Goal: Use online tool/utility: Utilize a website feature to perform a specific function

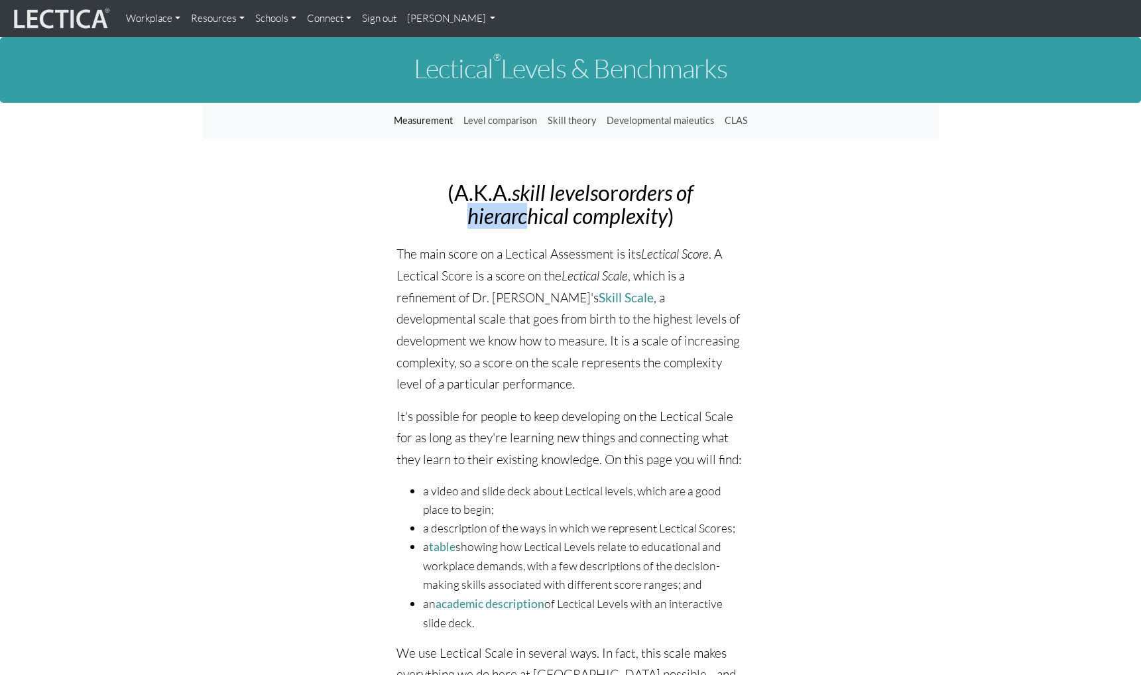
drag, startPoint x: 355, startPoint y: 209, endPoint x: 526, endPoint y: 215, distance: 171.8
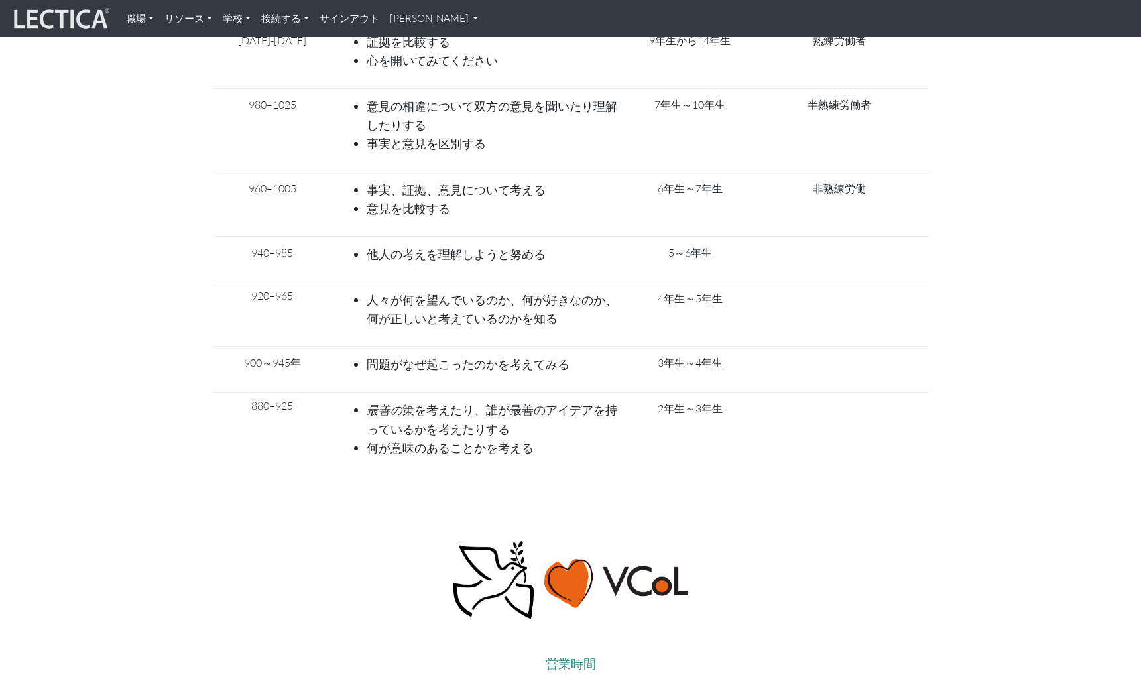
scroll to position [5735, 0]
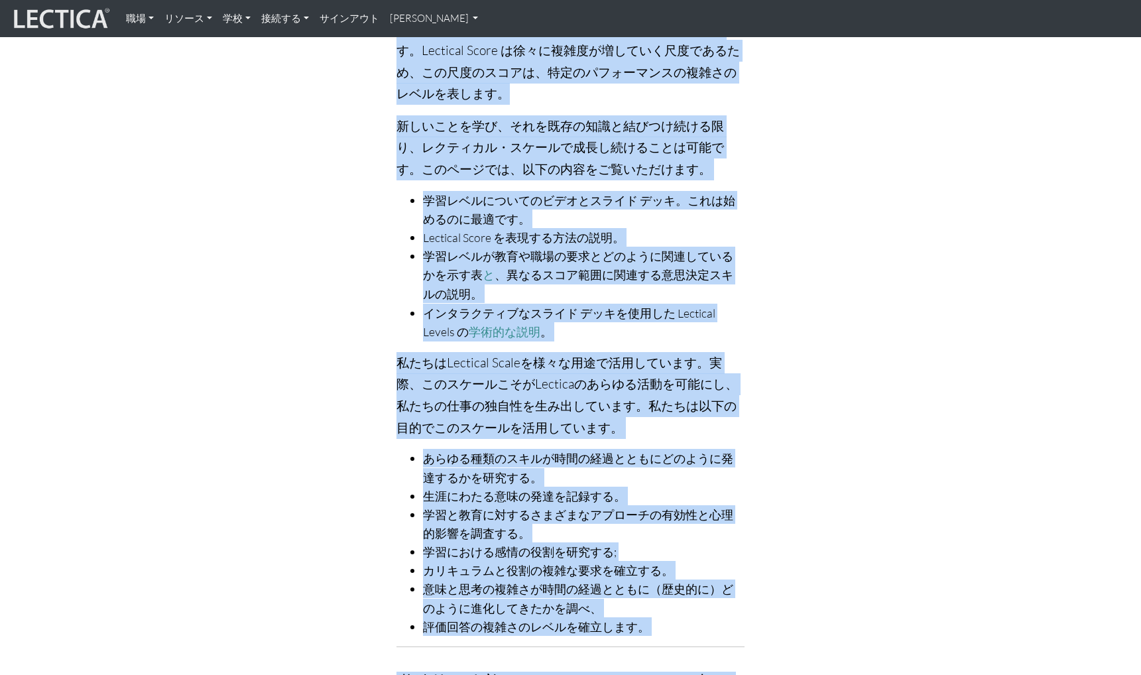
scroll to position [0, 0]
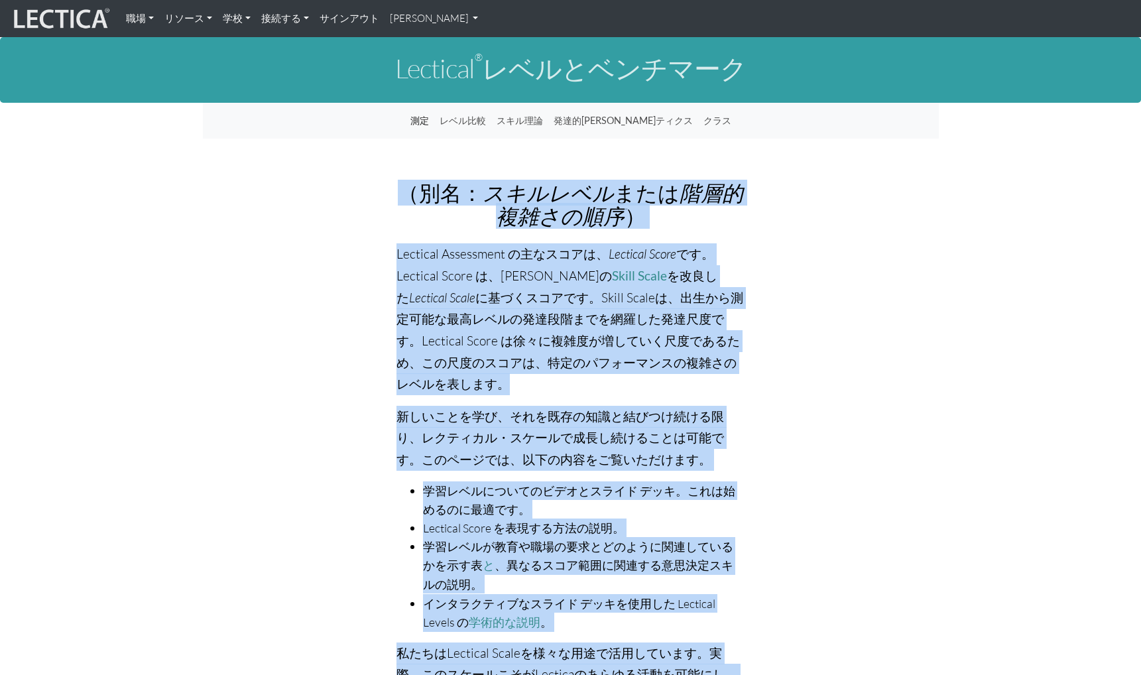
drag, startPoint x: 174, startPoint y: 465, endPoint x: 311, endPoint y: 166, distance: 328.7
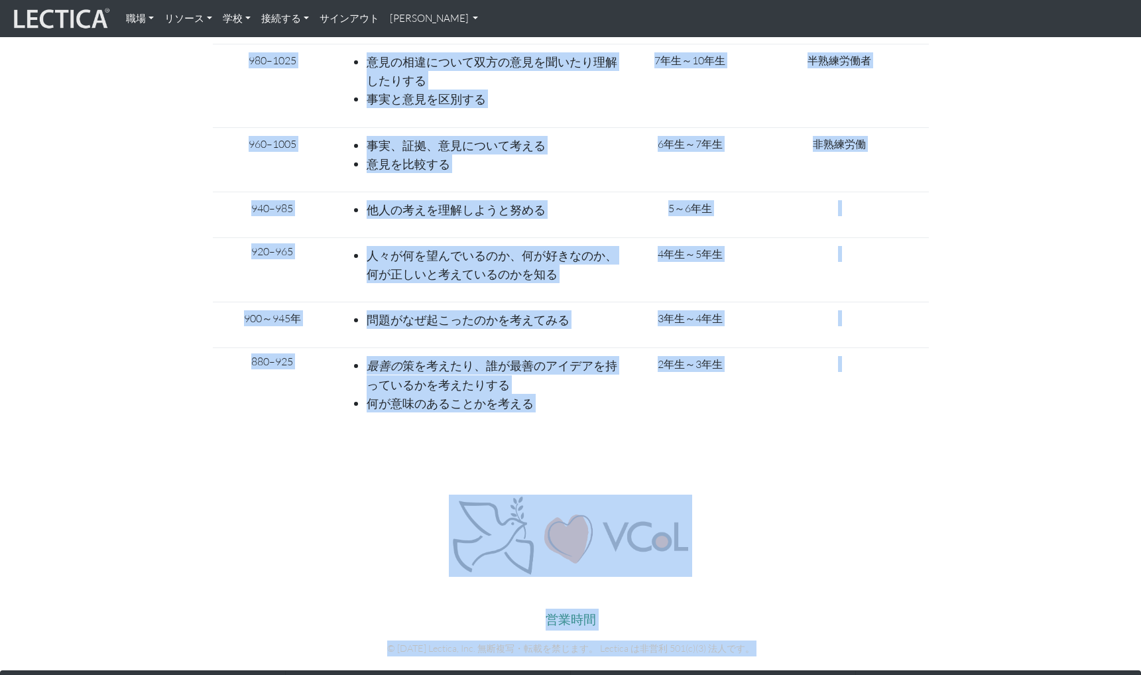
scroll to position [5934, 0]
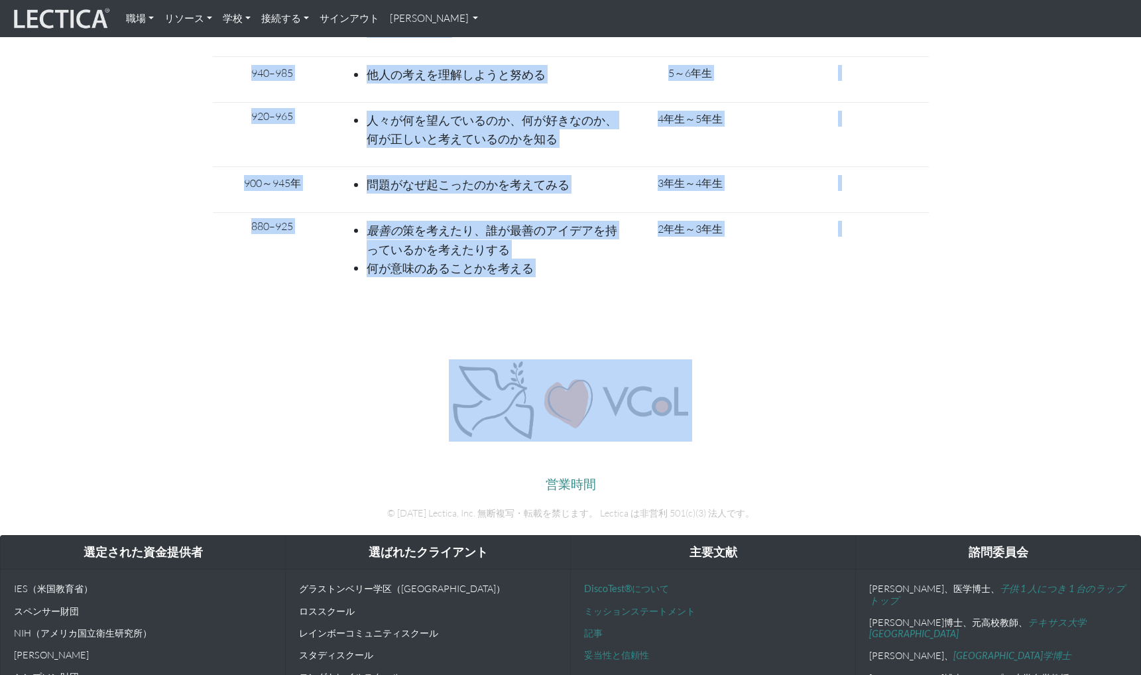
drag, startPoint x: 383, startPoint y: 64, endPoint x: 685, endPoint y: 234, distance: 346.7
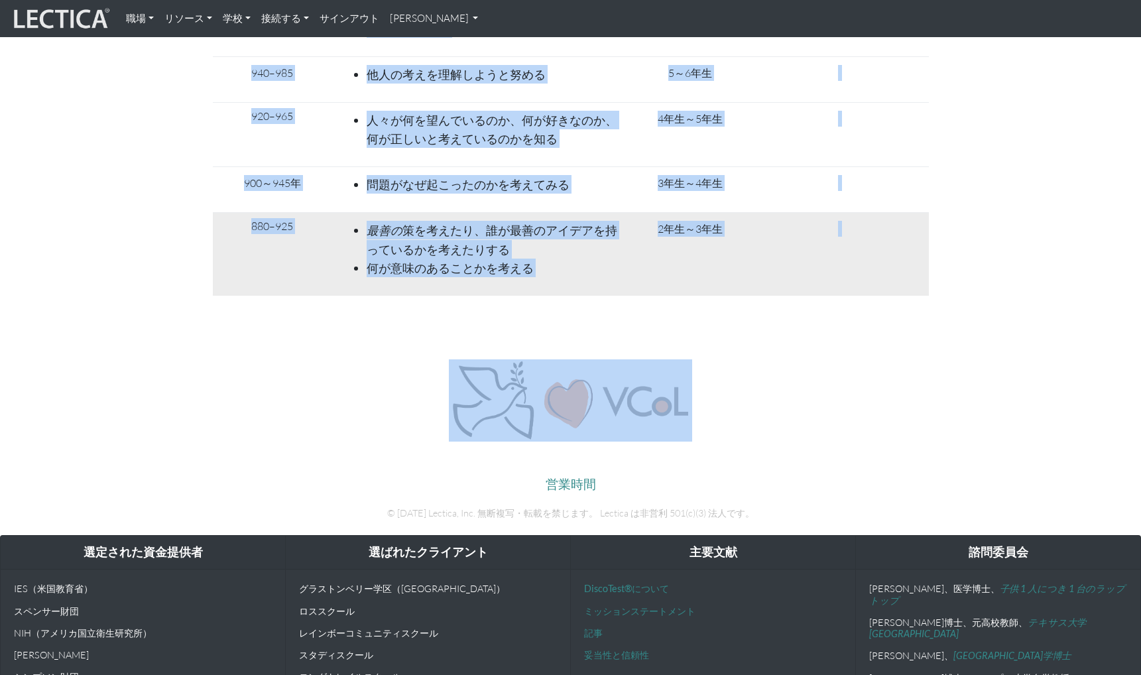
copy body "Lectical ® レベルとベンチマーク 測定 レベル比較 スキル理論 発達的メイユーティクス クラス （別名： スキルレベル または 階層的複雑さの順序 …"
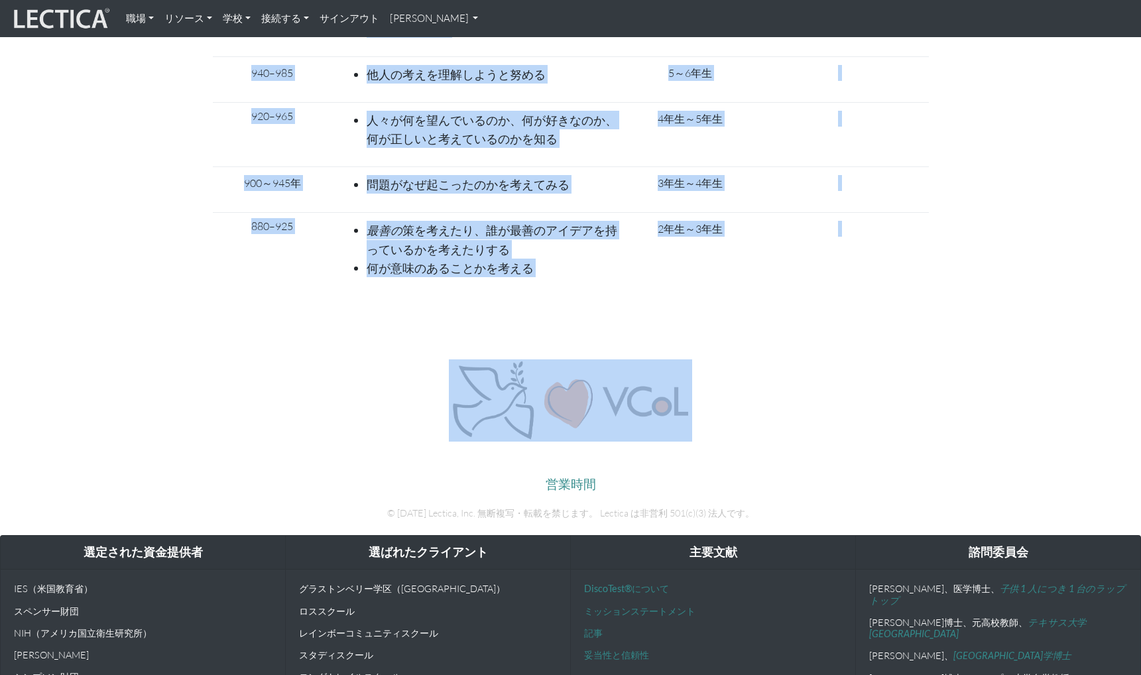
click at [193, 359] on div "営業時間 © 2025 Lectica, Inc. 無断複写・転載を禁じます。 Lectica は非営利 501(c)(3) 法人です。" at bounding box center [571, 445] width 756 height 173
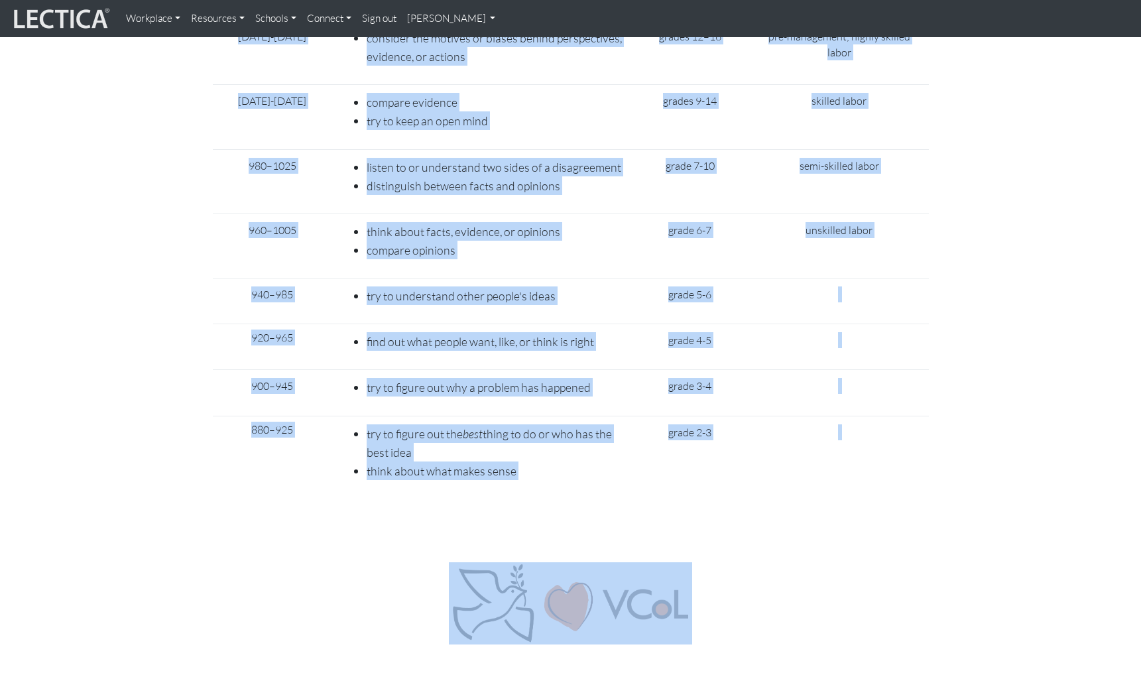
scroll to position [6010, 0]
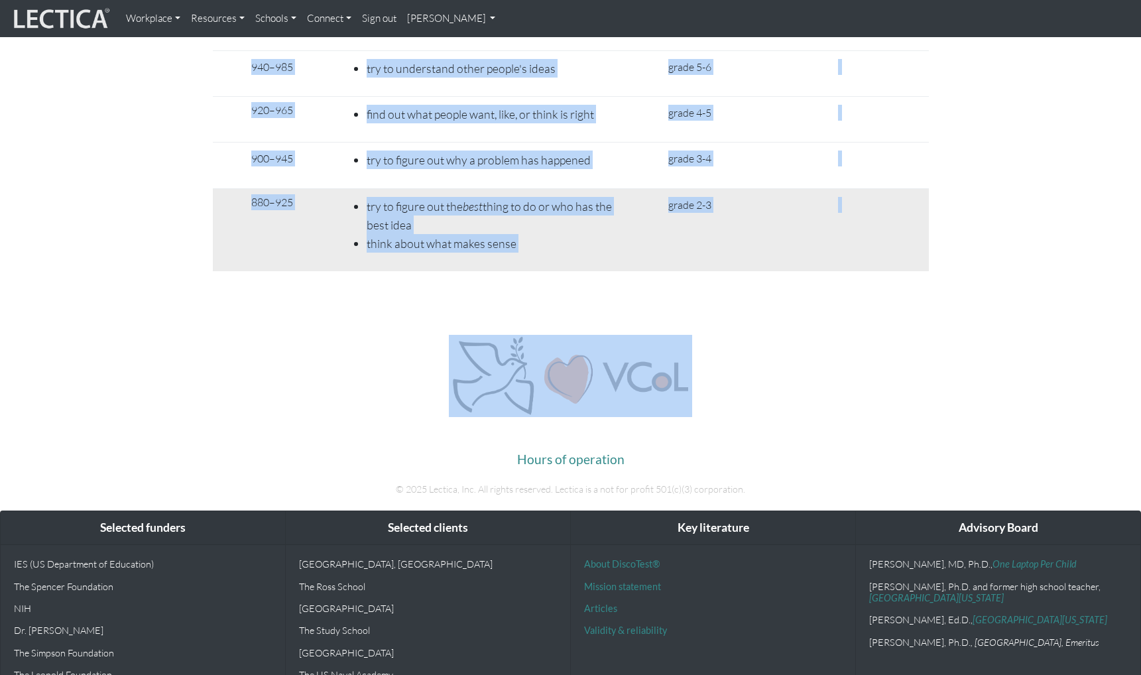
drag, startPoint x: 409, startPoint y: 66, endPoint x: 540, endPoint y: 184, distance: 176.5
copy body "Lectical ® Levels & Benchmarks Measurement Level comparison Skill theory Develo…"
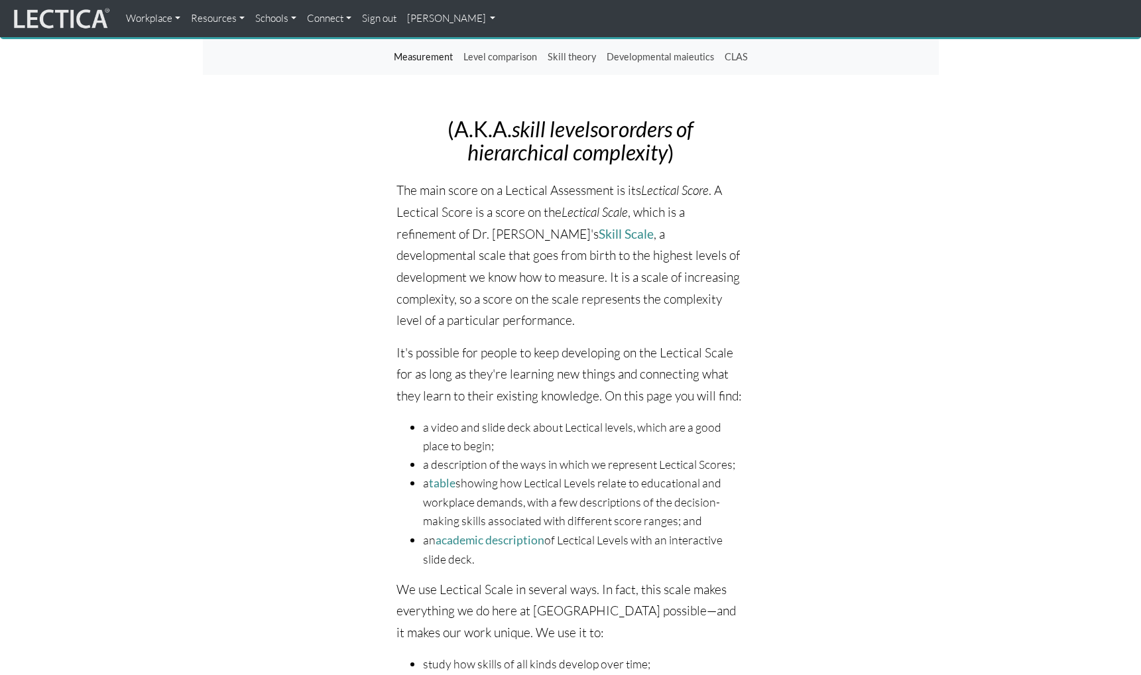
scroll to position [2, 0]
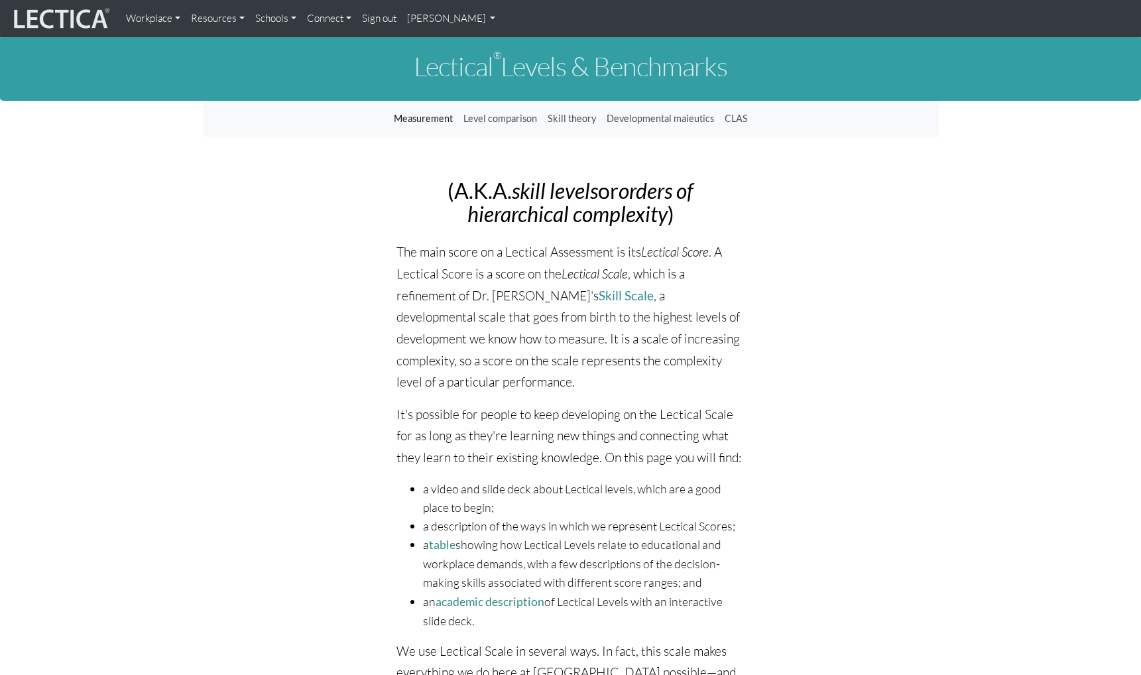
click at [428, 114] on link "Measurement" at bounding box center [424, 118] width 70 height 25
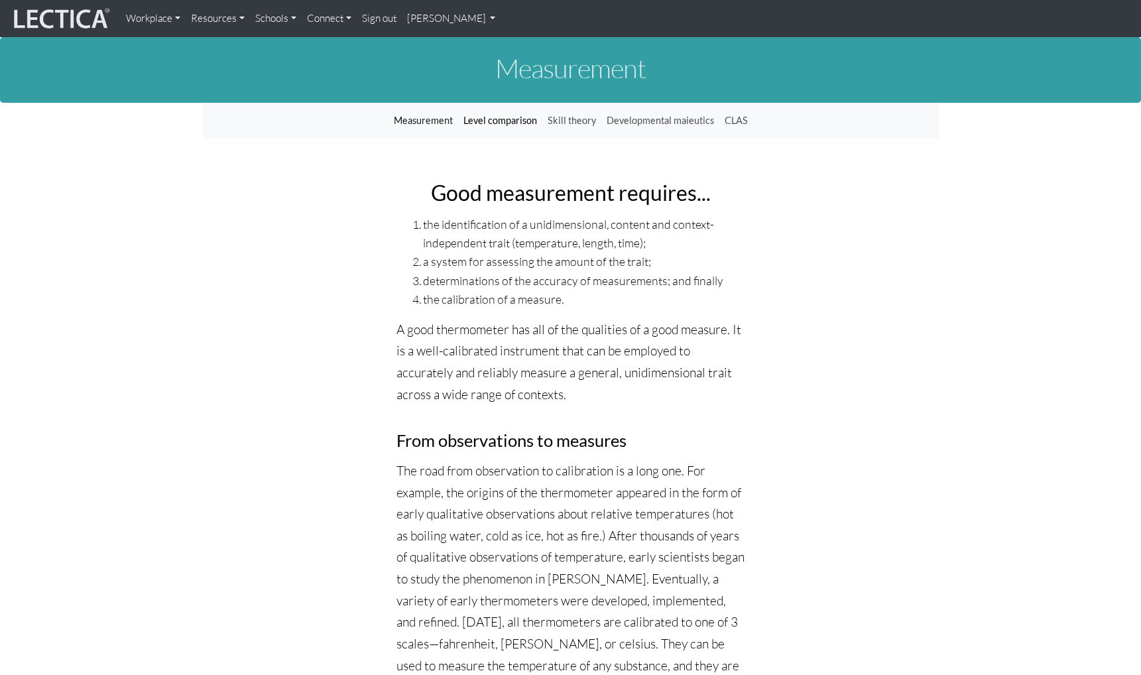
click at [538, 119] on link "Level comparison" at bounding box center [500, 120] width 84 height 25
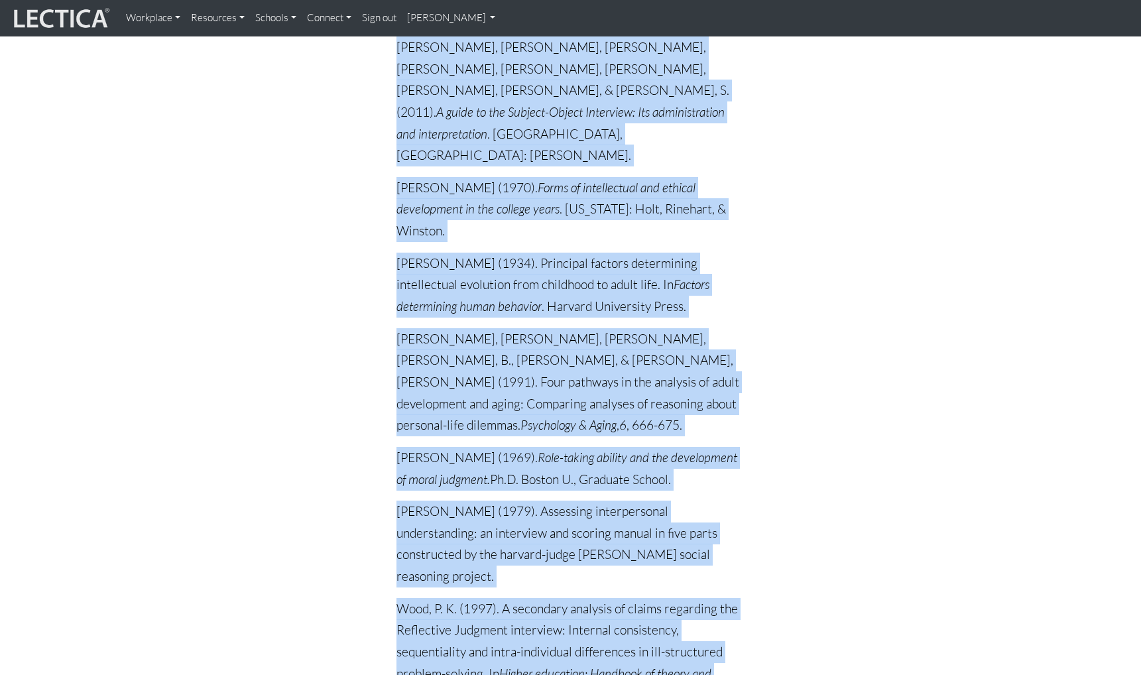
scroll to position [2576, 0]
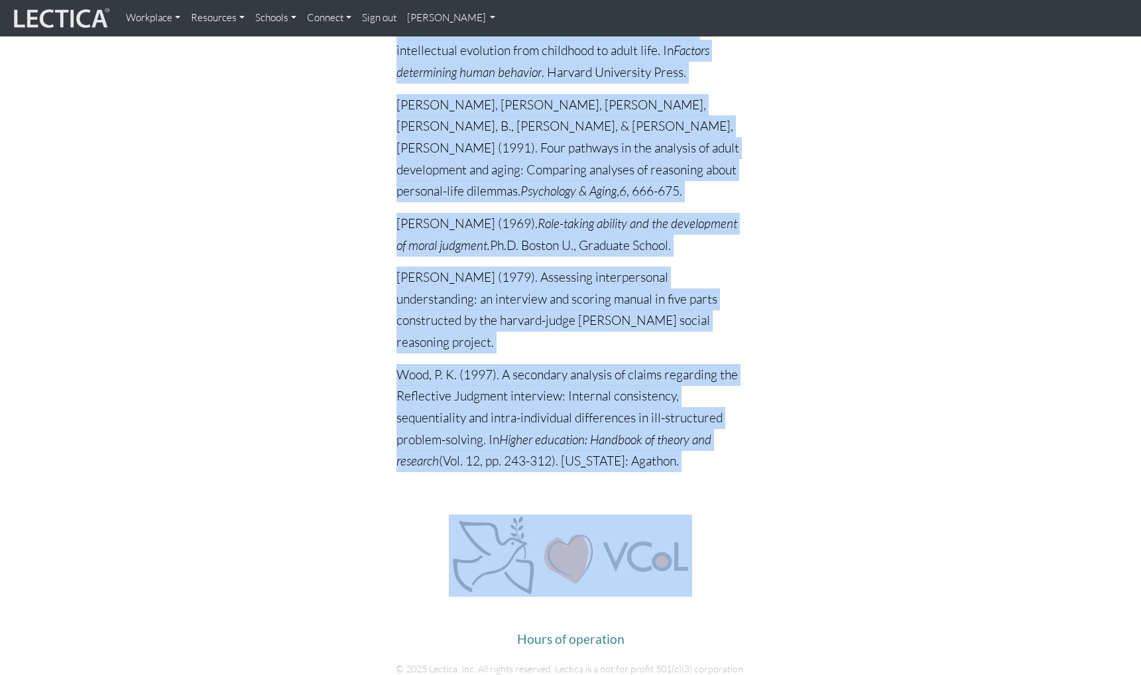
drag, startPoint x: 463, startPoint y: 72, endPoint x: 741, endPoint y: 250, distance: 329.7
copy body "Level Comparison Measurement Hierarchical Complexity Skill theory Developmental…"
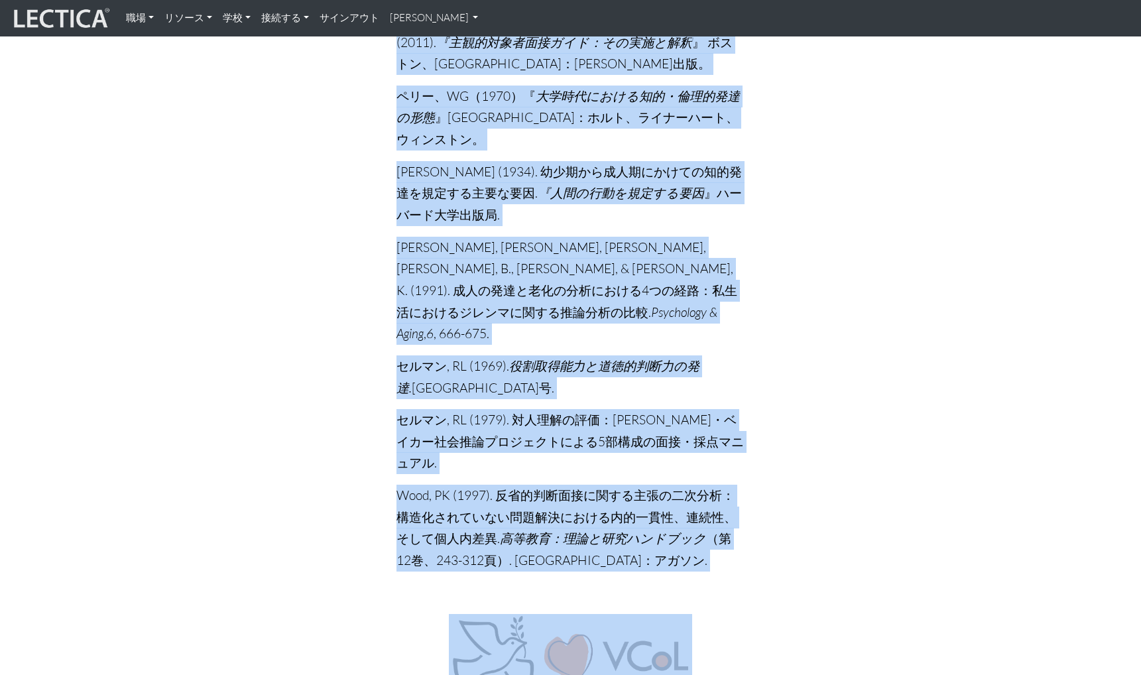
scroll to position [2450, 0]
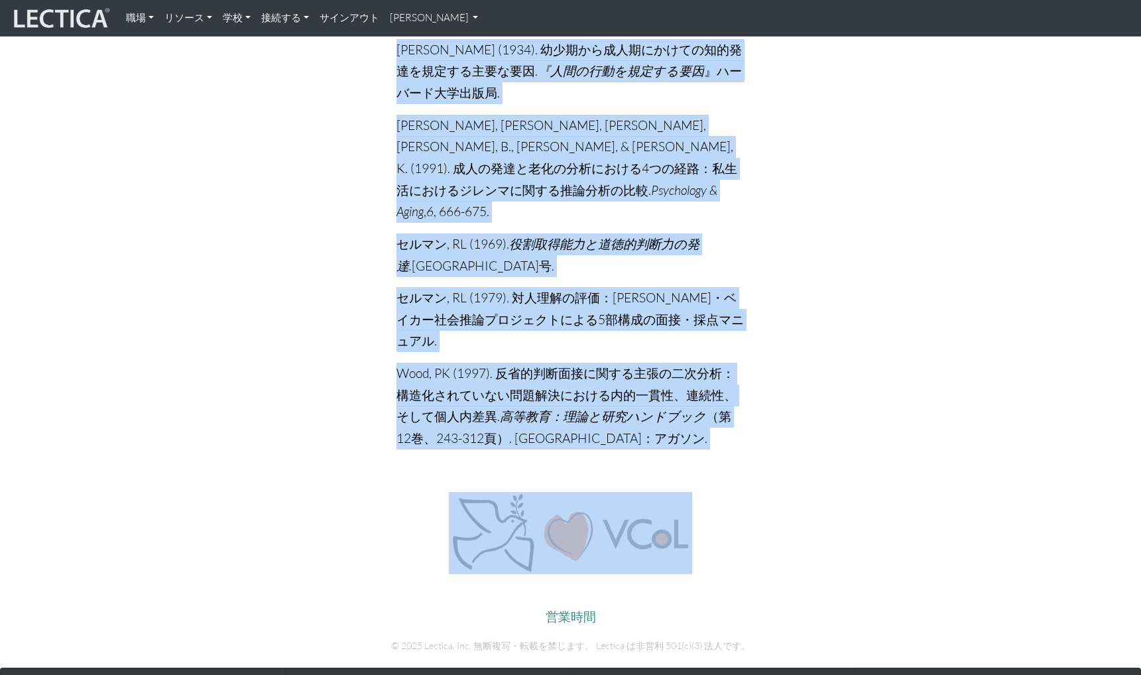
drag, startPoint x: 506, startPoint y: 63, endPoint x: 829, endPoint y: 240, distance: 368.8
copy body "レベル比較 測定 階層的複雑さ スキル理論 発達的メイユーティクス クラス 発達レベルの比較 以下の表は、さまざまな発達システムのレベルがどのように揃っている…"
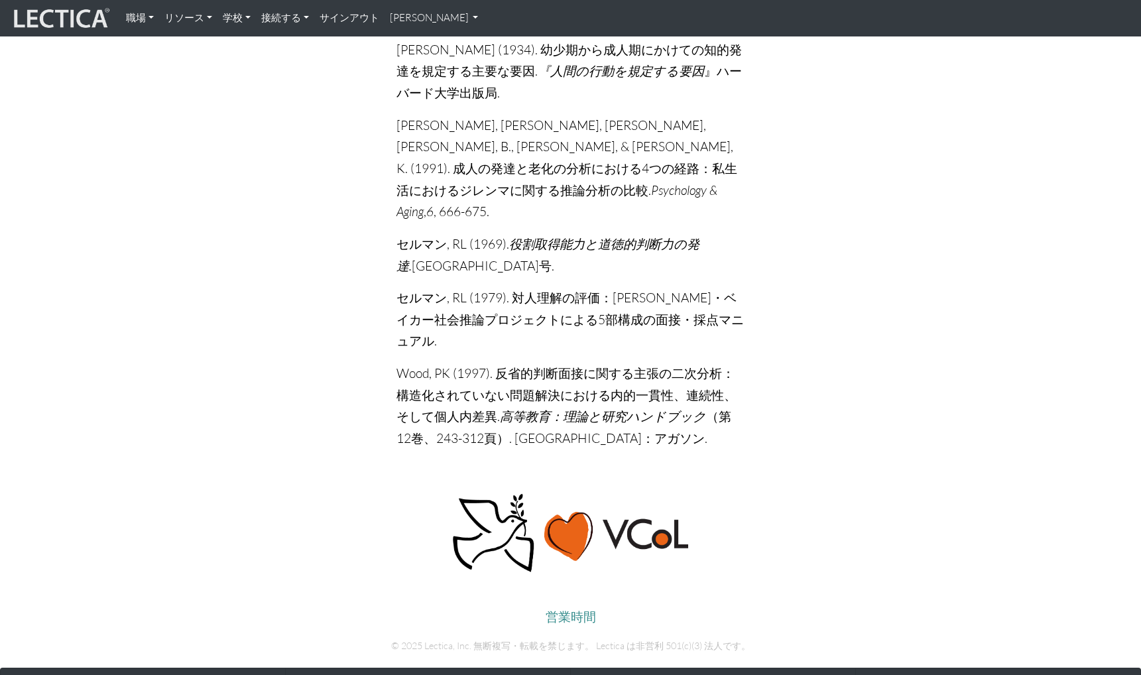
drag, startPoint x: 214, startPoint y: 223, endPoint x: 174, endPoint y: 217, distance: 40.2
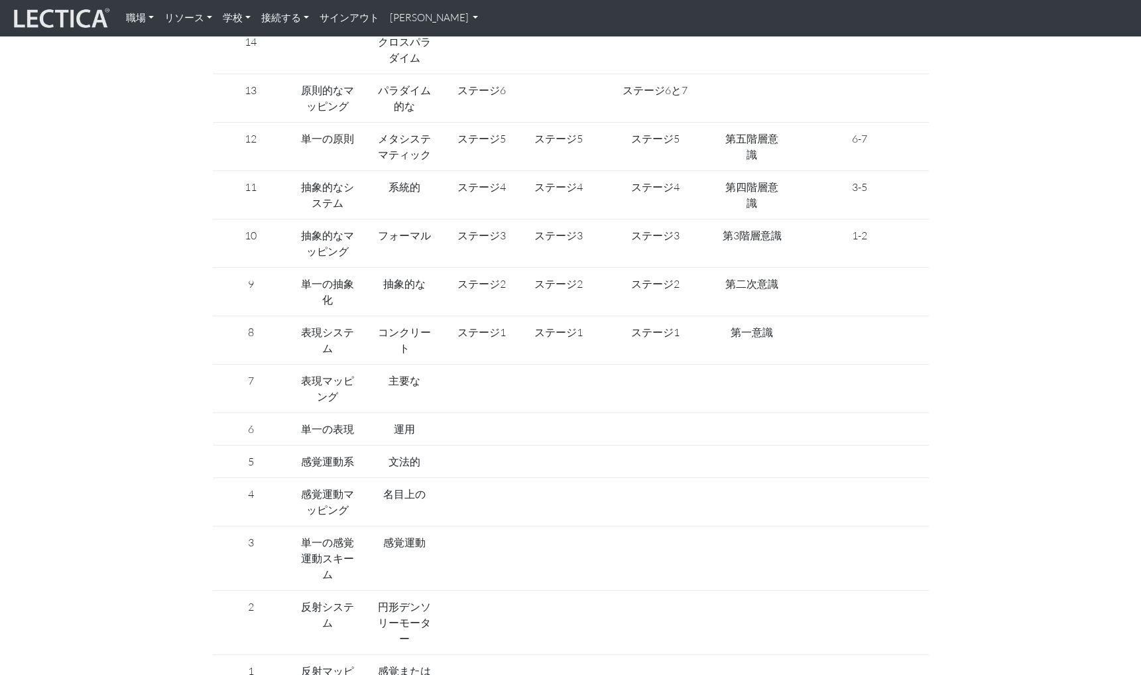
scroll to position [0, 0]
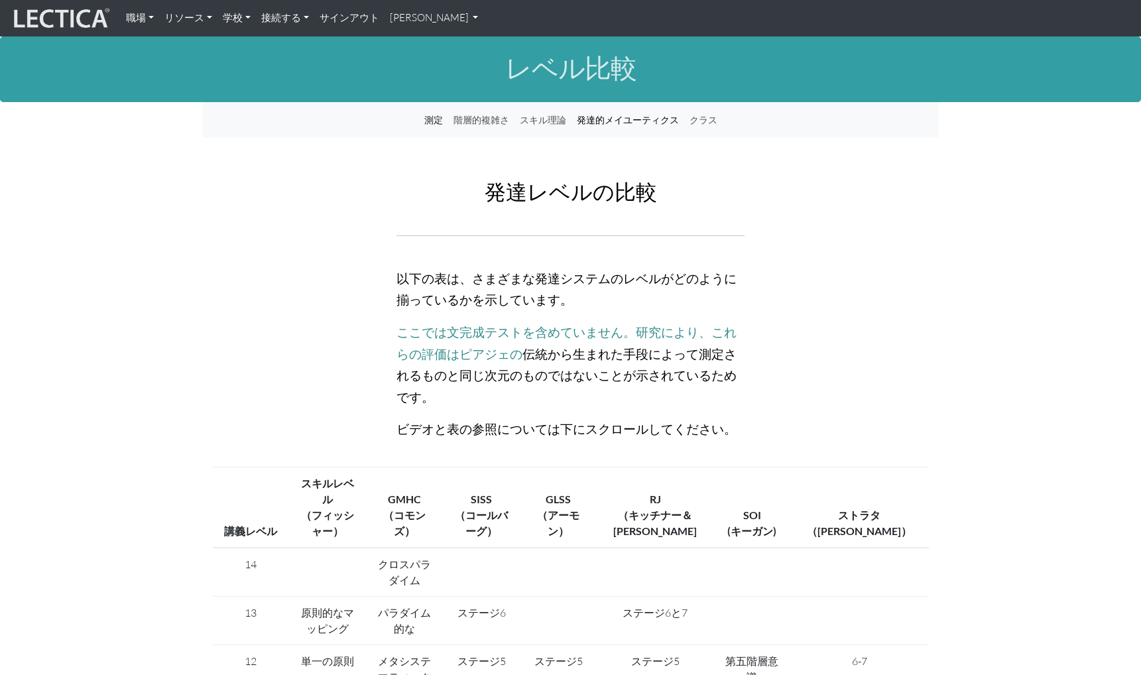
click at [641, 114] on font "発達的メイユーティクス" at bounding box center [628, 119] width 102 height 11
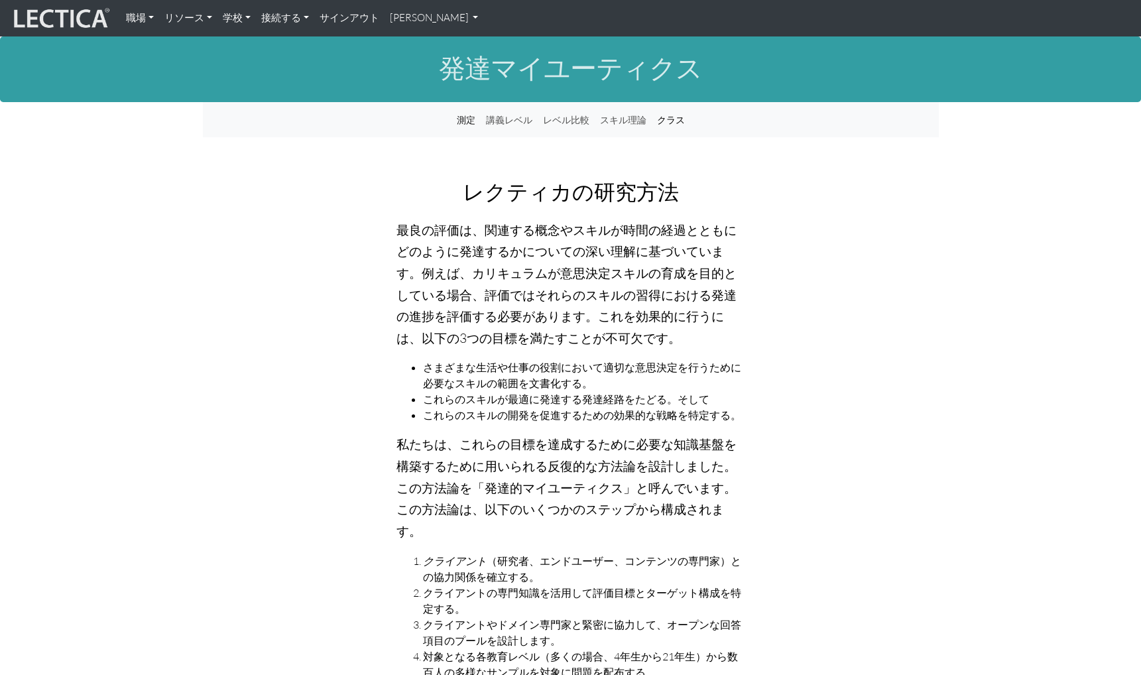
click at [658, 121] on font "クラス" at bounding box center [671, 119] width 28 height 11
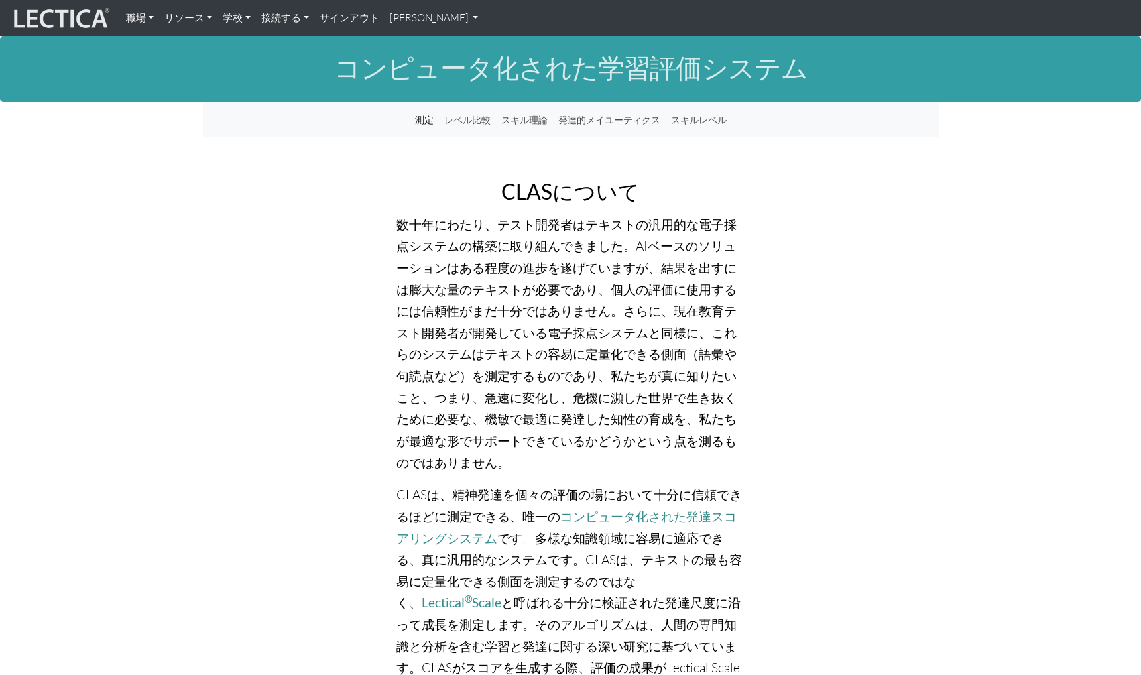
click at [167, 21] on font "リソース" at bounding box center [184, 17] width 40 height 13
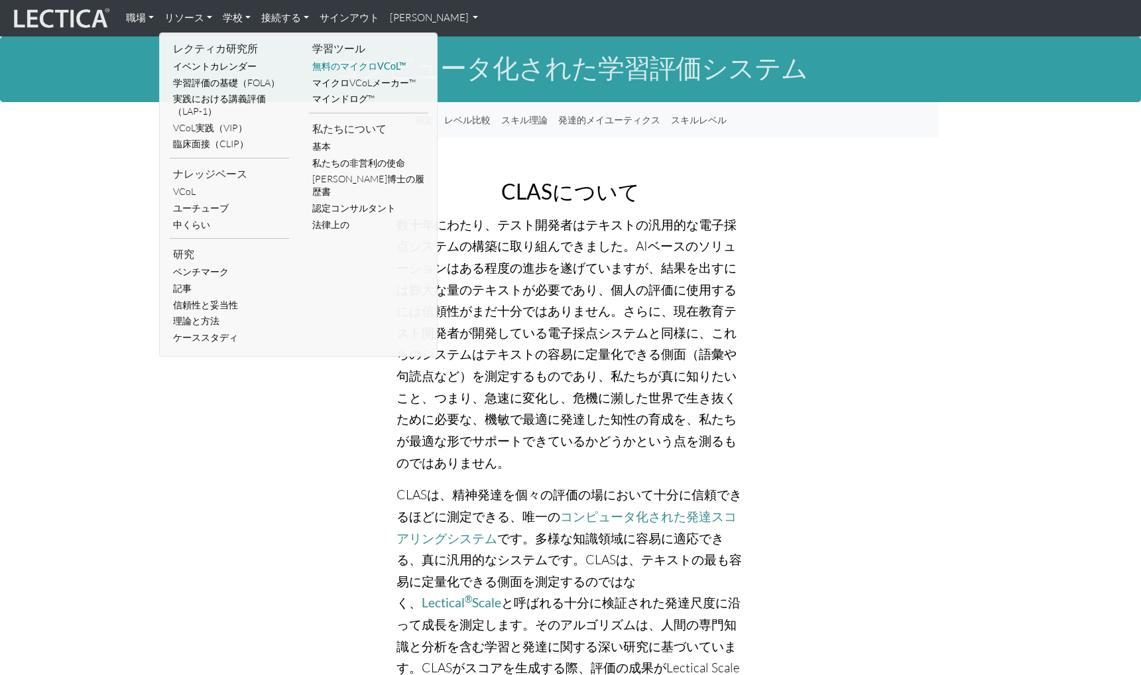
click at [322, 69] on font "無料のマイクロVCoL™" at bounding box center [358, 65] width 93 height 11
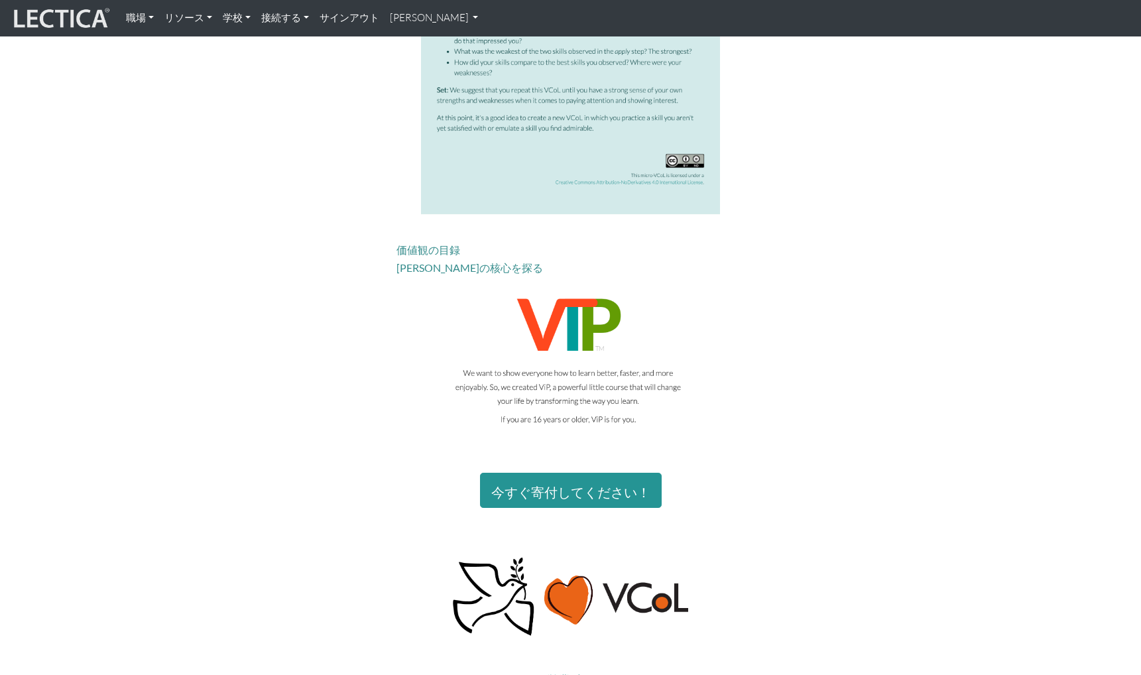
scroll to position [2453, 0]
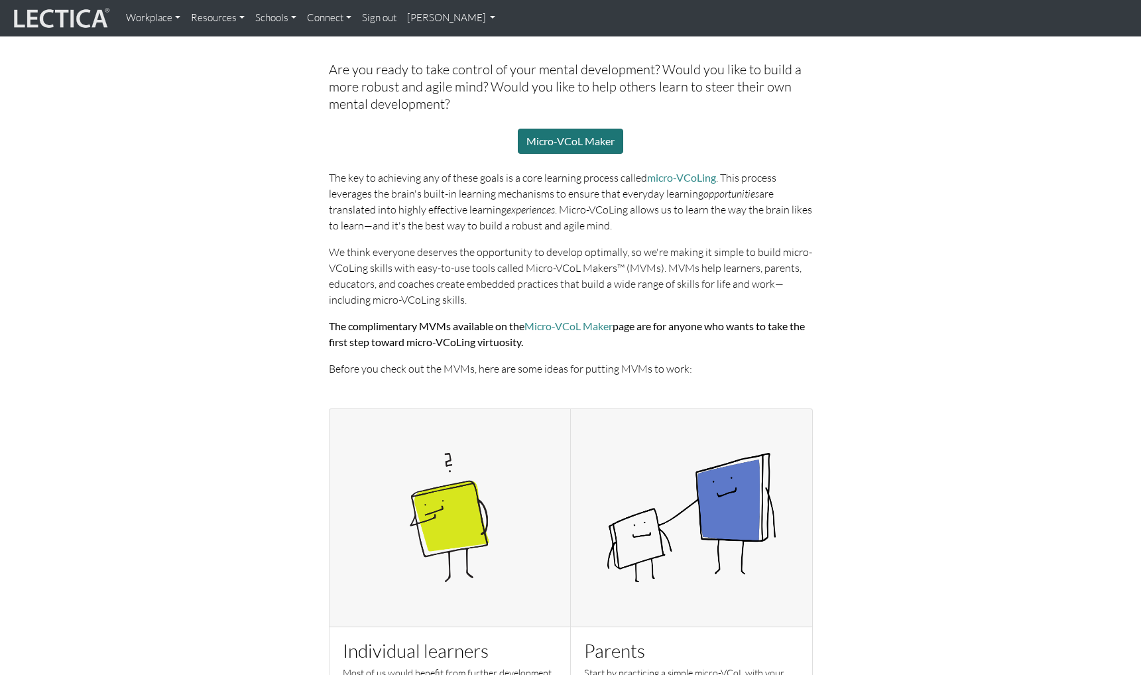
scroll to position [66, 0]
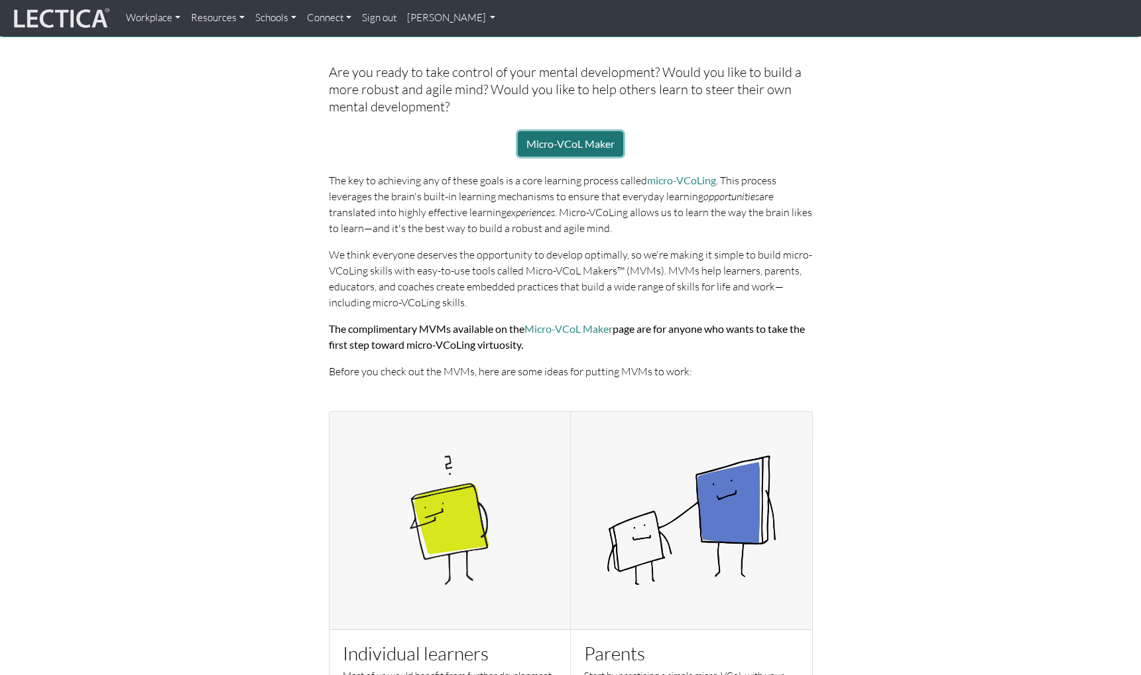
click at [558, 153] on link "Micro-VCoL Maker" at bounding box center [570, 143] width 105 height 25
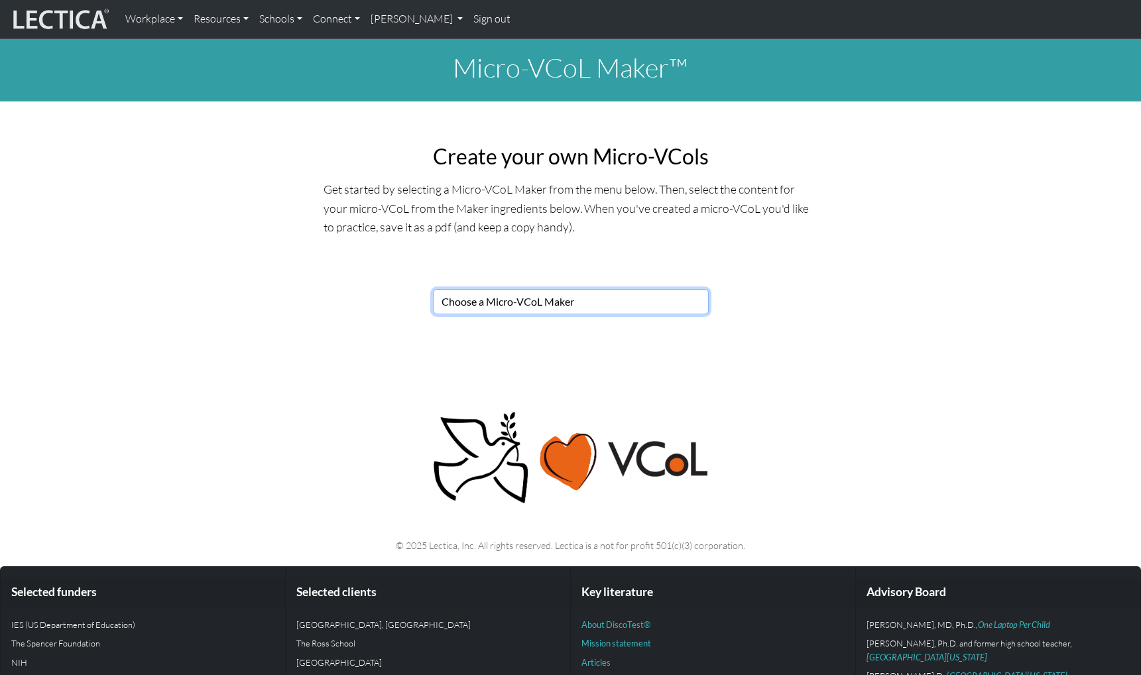
click at [481, 294] on select "Choose a Micro-VCoL Maker" at bounding box center [571, 301] width 276 height 25
select select "7821123e-00de-44ee-af13-bae6e75f9bf4"
click at [433, 289] on select "Choose a Micro-VCoL Maker" at bounding box center [571, 301] width 276 height 25
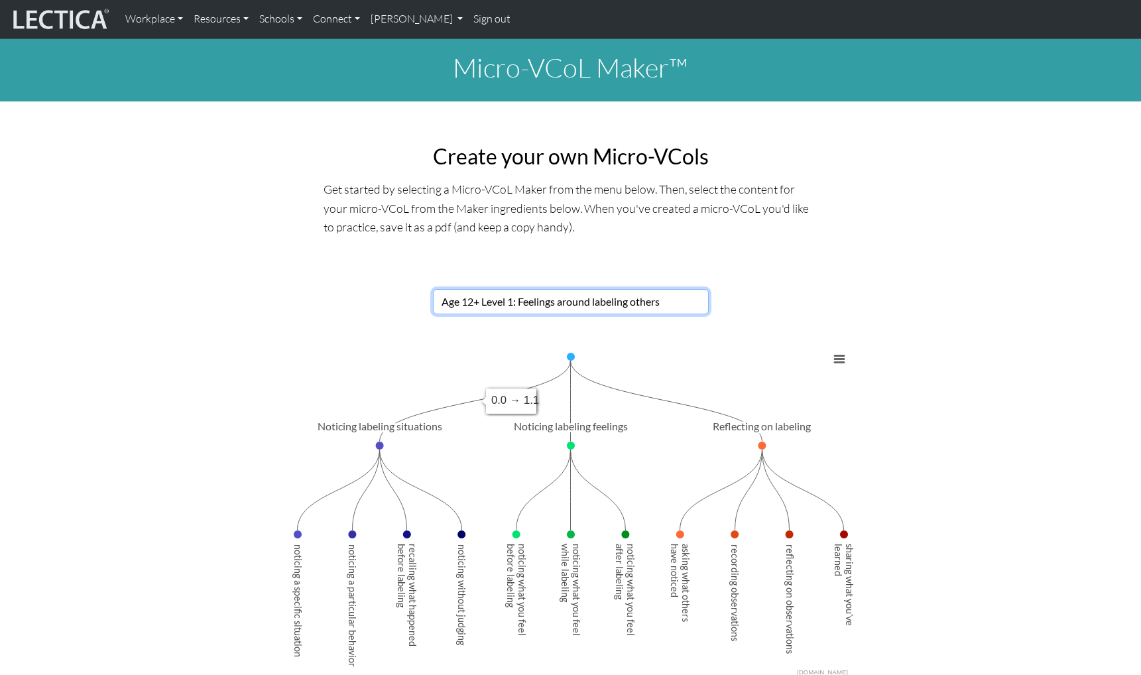
click at [431, 427] on text "Noticing labeling situations ​ Noticing labeling situations" at bounding box center [379, 426] width 125 height 13
click at [841, 359] on button "View chart menu, Chart" at bounding box center [839, 359] width 19 height 19
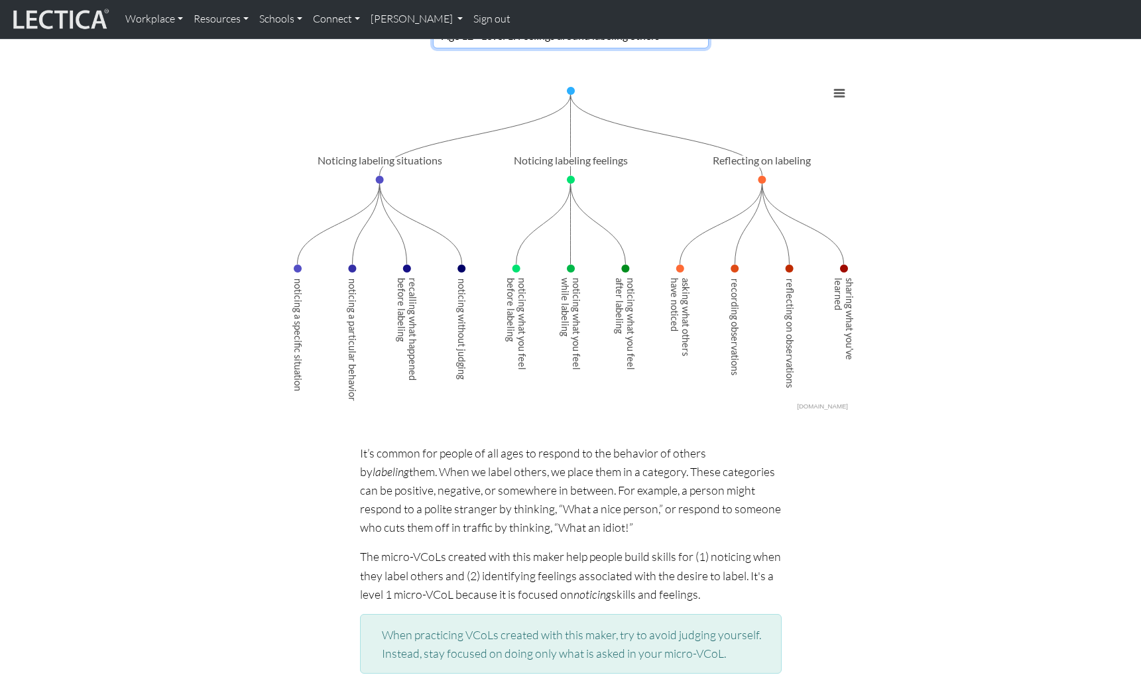
scroll to position [265, 0]
click at [832, 91] on button "View chart menu, Chart" at bounding box center [839, 94] width 19 height 19
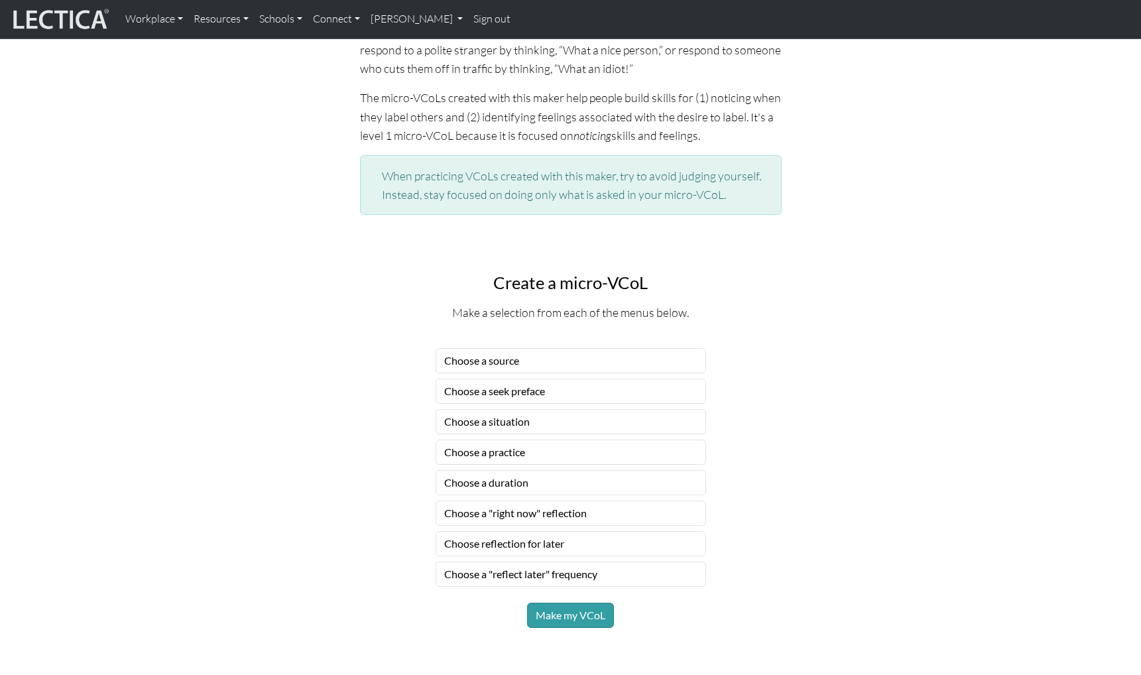
scroll to position [729, 0]
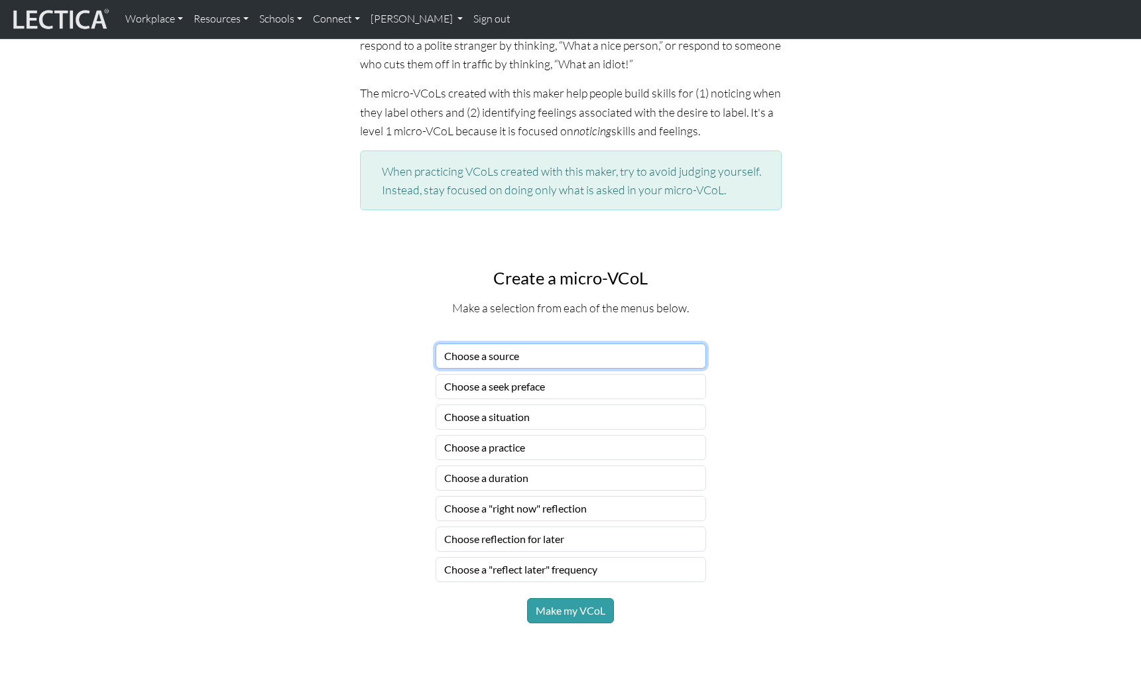
click at [635, 361] on select "Choose a source" at bounding box center [571, 355] width 270 height 25
select select "trusted colleagues"
click at [436, 343] on select "Choose a source" at bounding box center [571, 355] width 270 height 25
click at [621, 379] on select "Choose a seek preface" at bounding box center [571, 386] width 270 height 25
click at [647, 361] on select "Choose a source" at bounding box center [571, 355] width 270 height 25
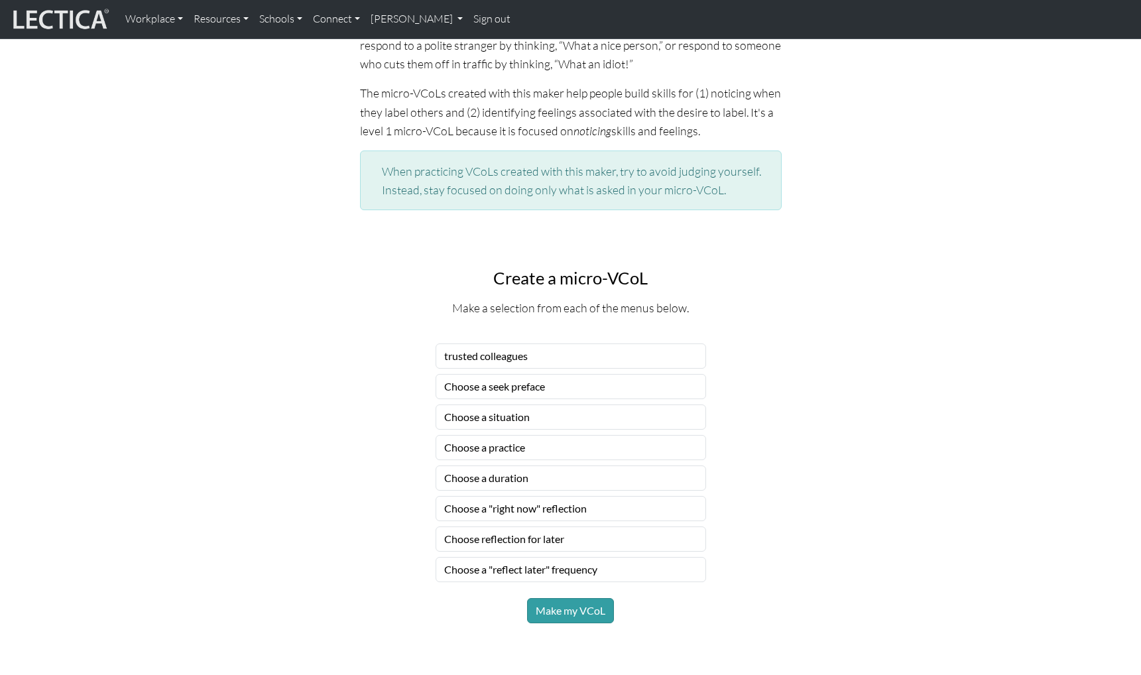
click at [721, 396] on div "Choose a source Choose a seek preface Choose a situation Choose a practice Choo…" at bounding box center [570, 476] width 875 height 296
click at [621, 412] on select "Choose a situation" at bounding box center [571, 416] width 270 height 25
select select "bad or good person"
click at [436, 404] on select "Choose a situation" at bounding box center [571, 416] width 270 height 25
click at [609, 451] on select "Choose a practice" at bounding box center [571, 447] width 270 height 25
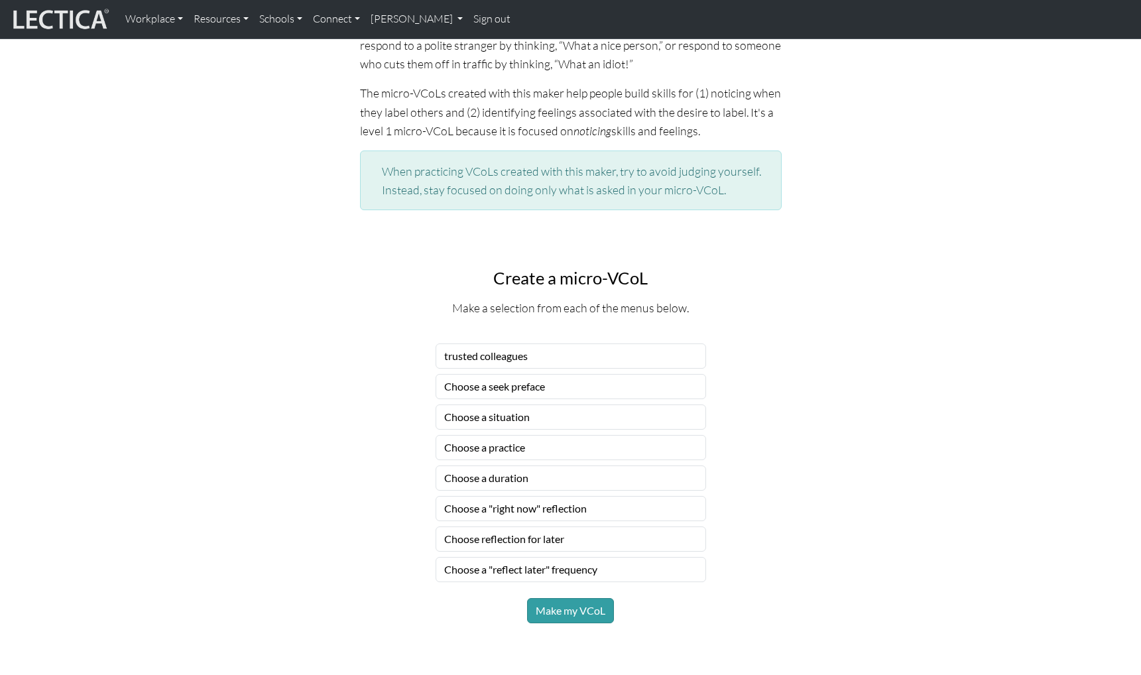
click at [355, 488] on div "Choose a source Choose a seek preface Choose a situation Choose a practice Choo…" at bounding box center [570, 476] width 875 height 296
click at [472, 525] on form "Choose a source Choose a seek preface Choose a situation Choose a practice Choo…" at bounding box center [571, 462] width 270 height 239
click at [473, 512] on select "Choose a "right now" reflection" at bounding box center [571, 508] width 270 height 25
select select "describe your feelings to yourself"
click at [436, 496] on select "Choose a "right now" reflection" at bounding box center [571, 508] width 270 height 25
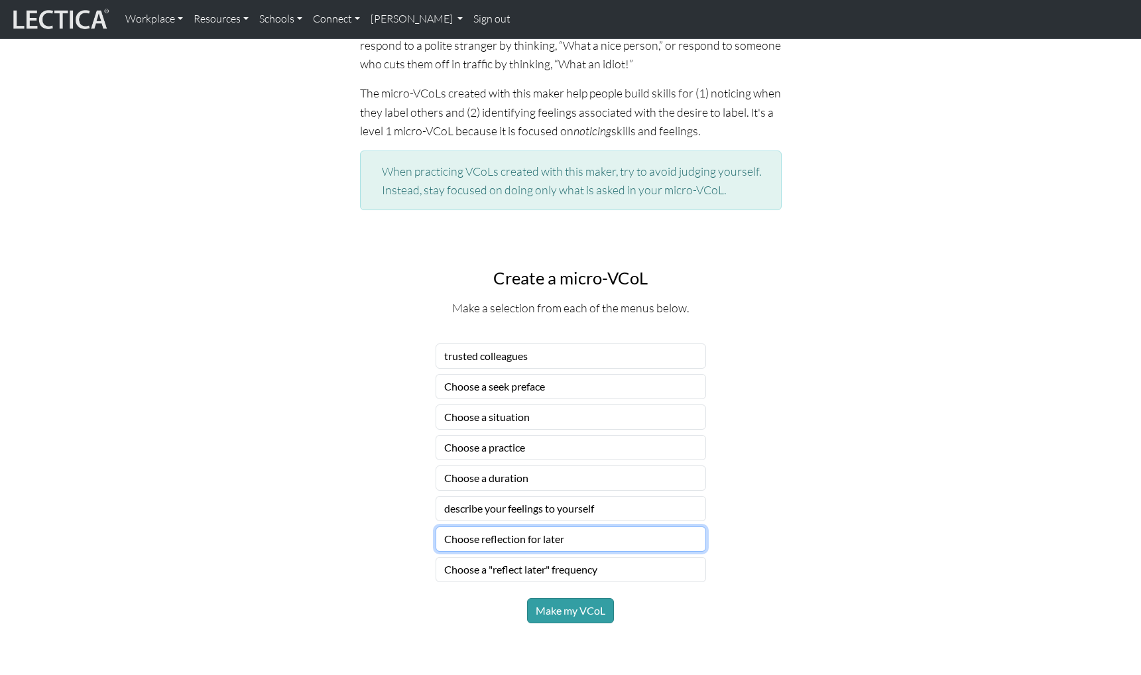
click at [465, 546] on select "Choose reflection for later" at bounding box center [571, 538] width 270 height 25
select select "compare your feelings"
click at [436, 526] on select "Choose reflection for later" at bounding box center [571, 538] width 270 height 25
click at [534, 611] on button "Make my VCoL" at bounding box center [570, 610] width 87 height 25
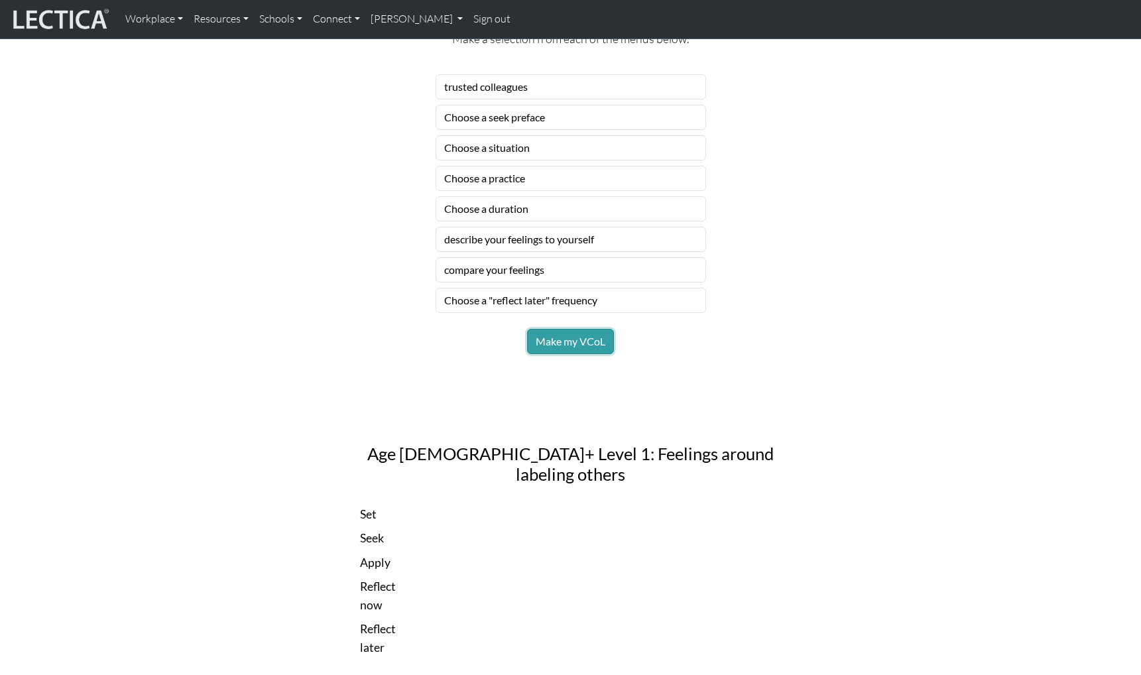
scroll to position [994, 0]
